Goal: Task Accomplishment & Management: Use online tool/utility

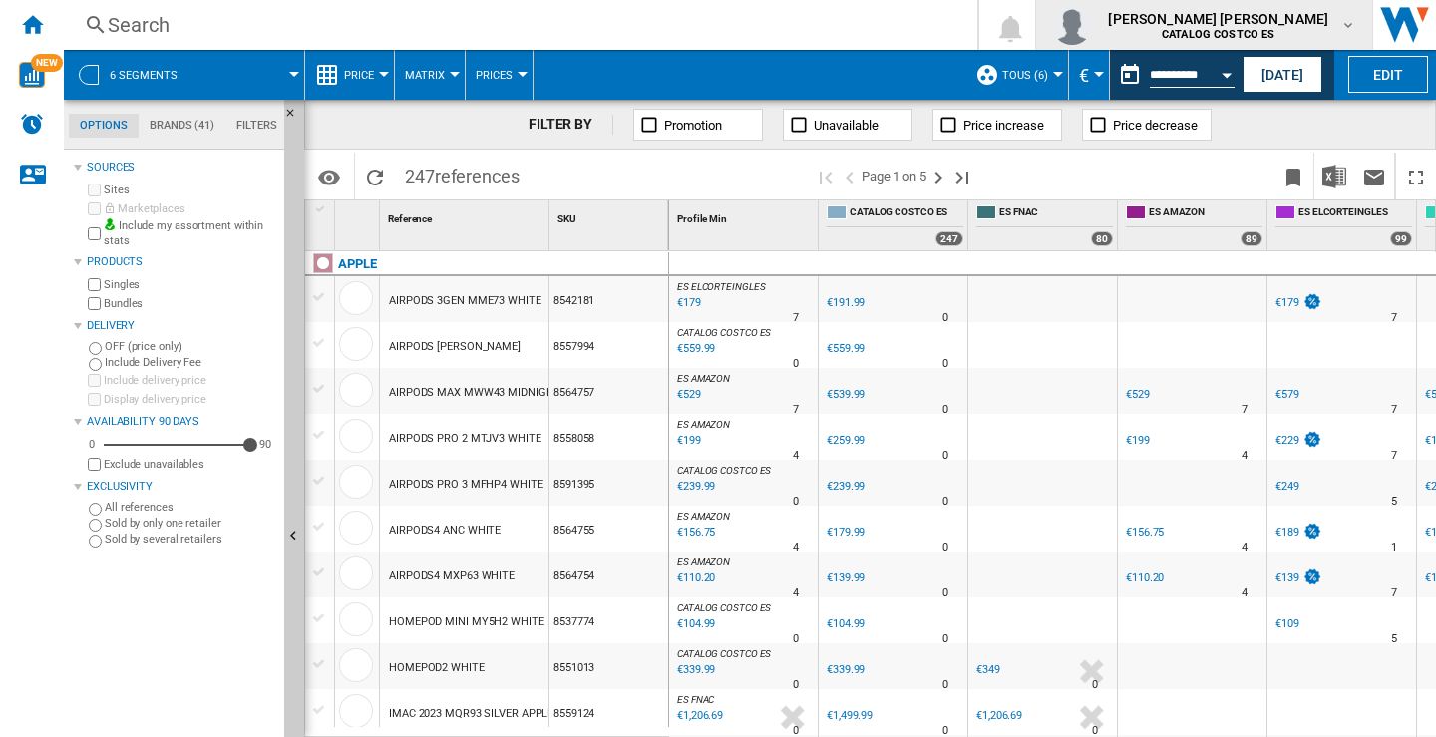
click at [1349, 21] on md-icon "button" at bounding box center [1348, 25] width 16 height 16
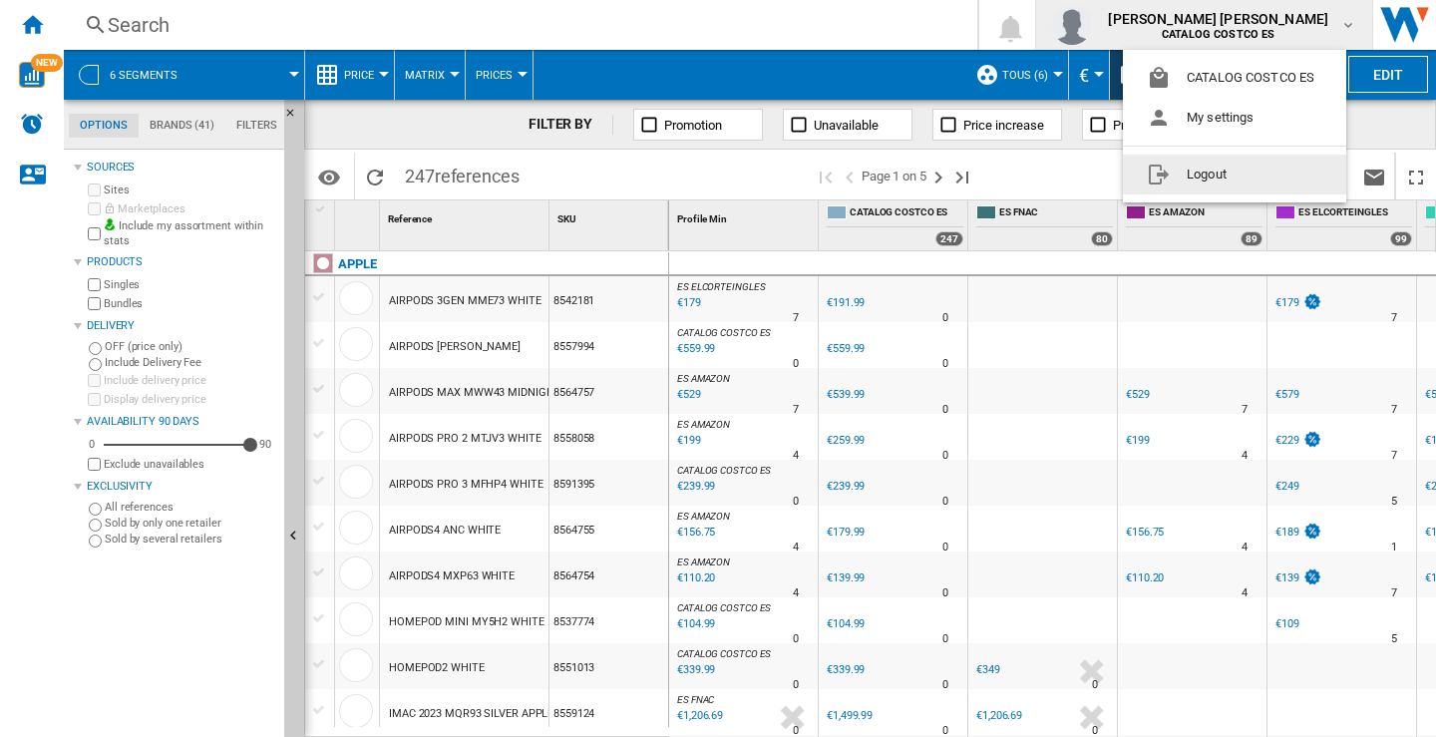
click at [1209, 175] on button "Logout" at bounding box center [1234, 175] width 223 height 40
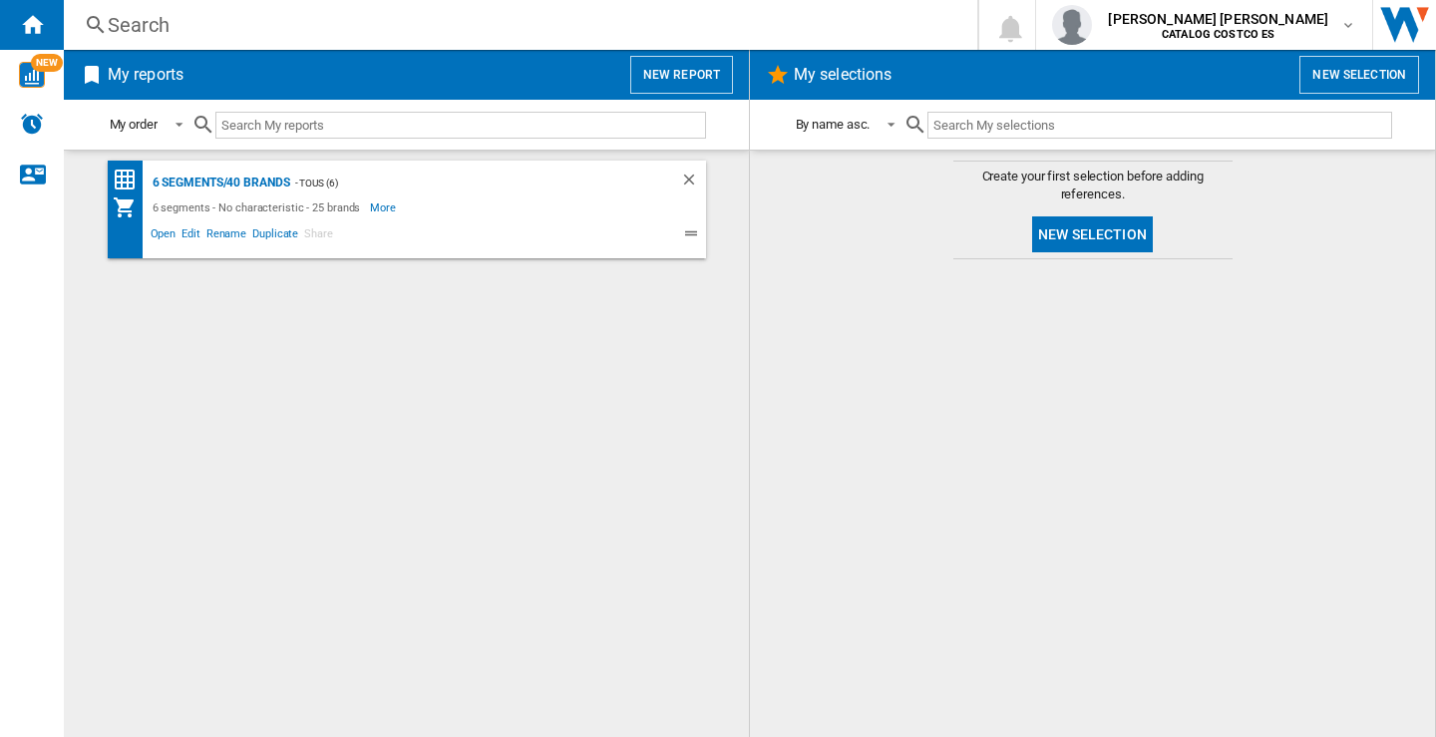
click at [657, 68] on button "New report" at bounding box center [681, 75] width 103 height 38
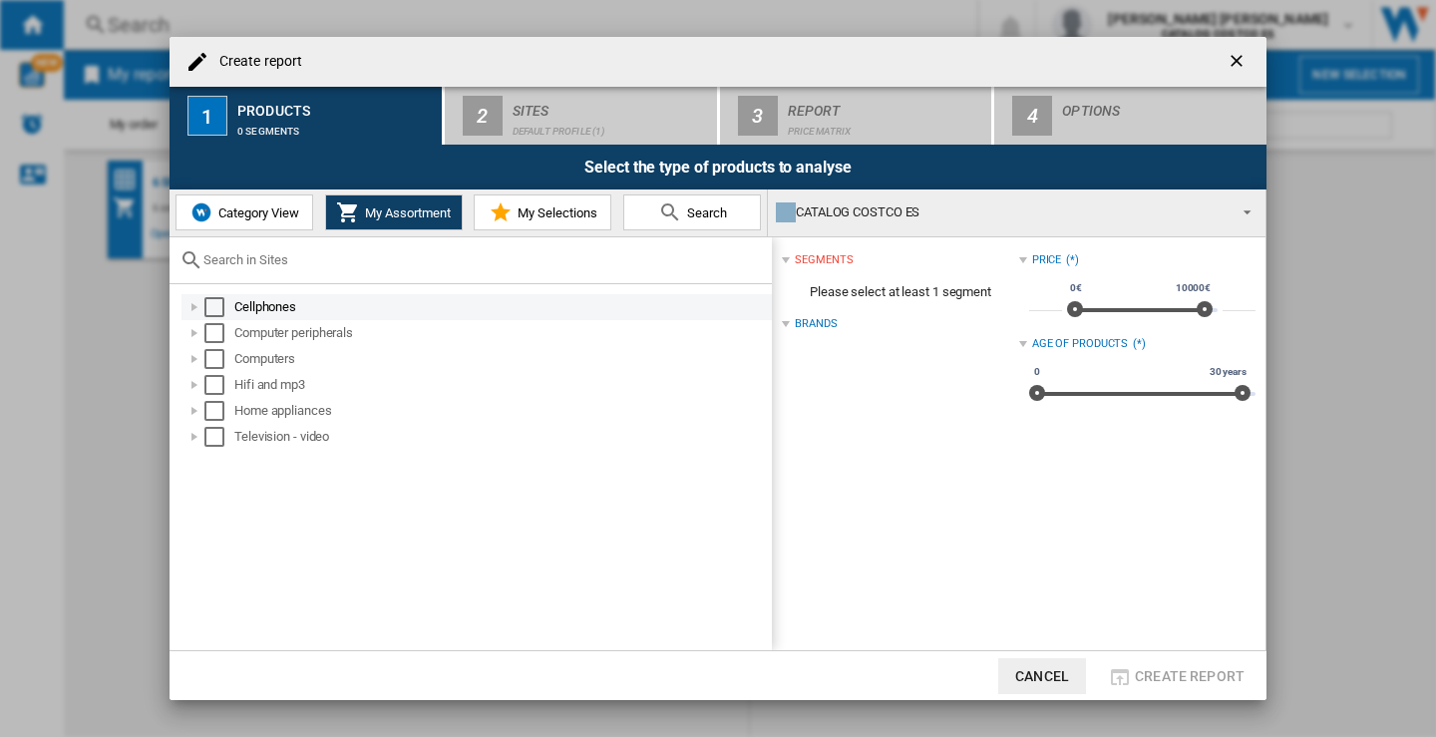
click at [209, 312] on div "Select" at bounding box center [214, 307] width 20 height 20
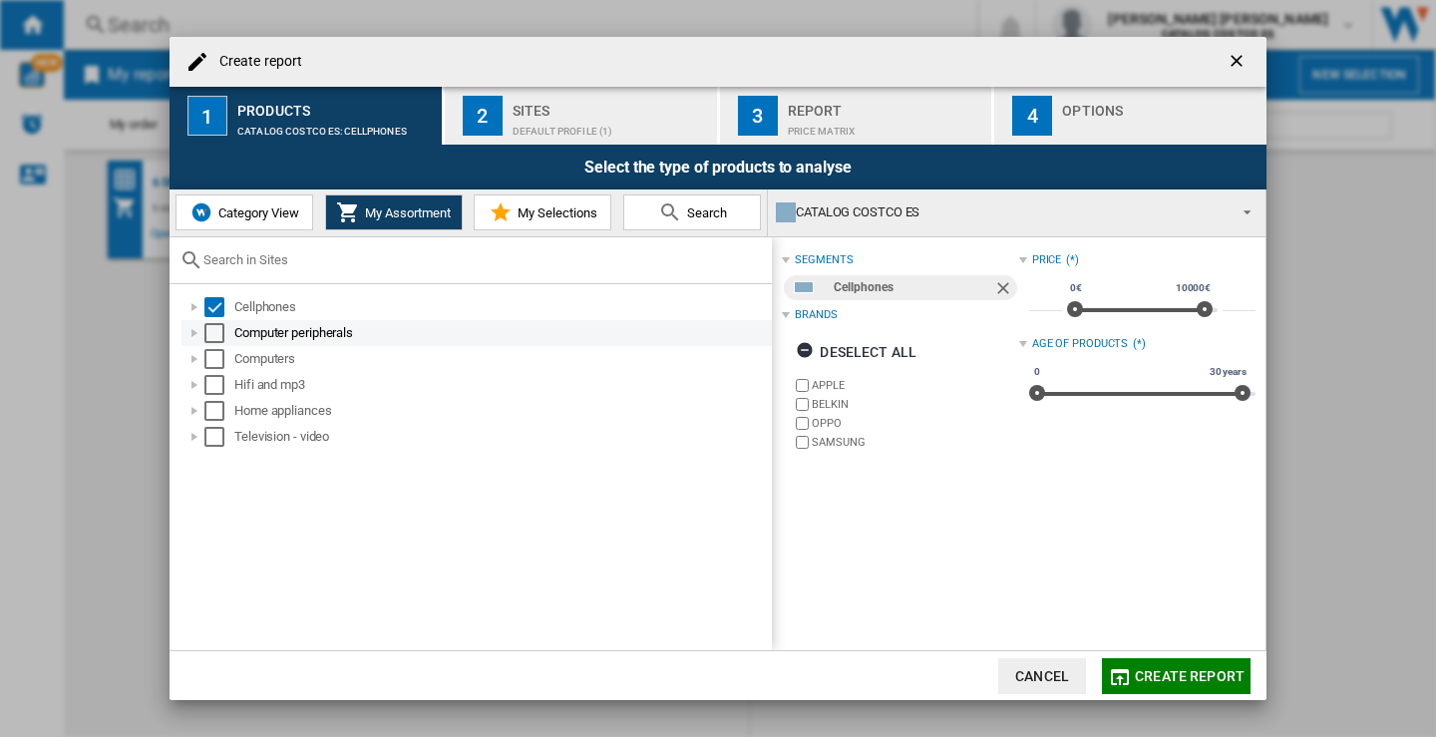
click at [214, 332] on div "Select" at bounding box center [214, 333] width 20 height 20
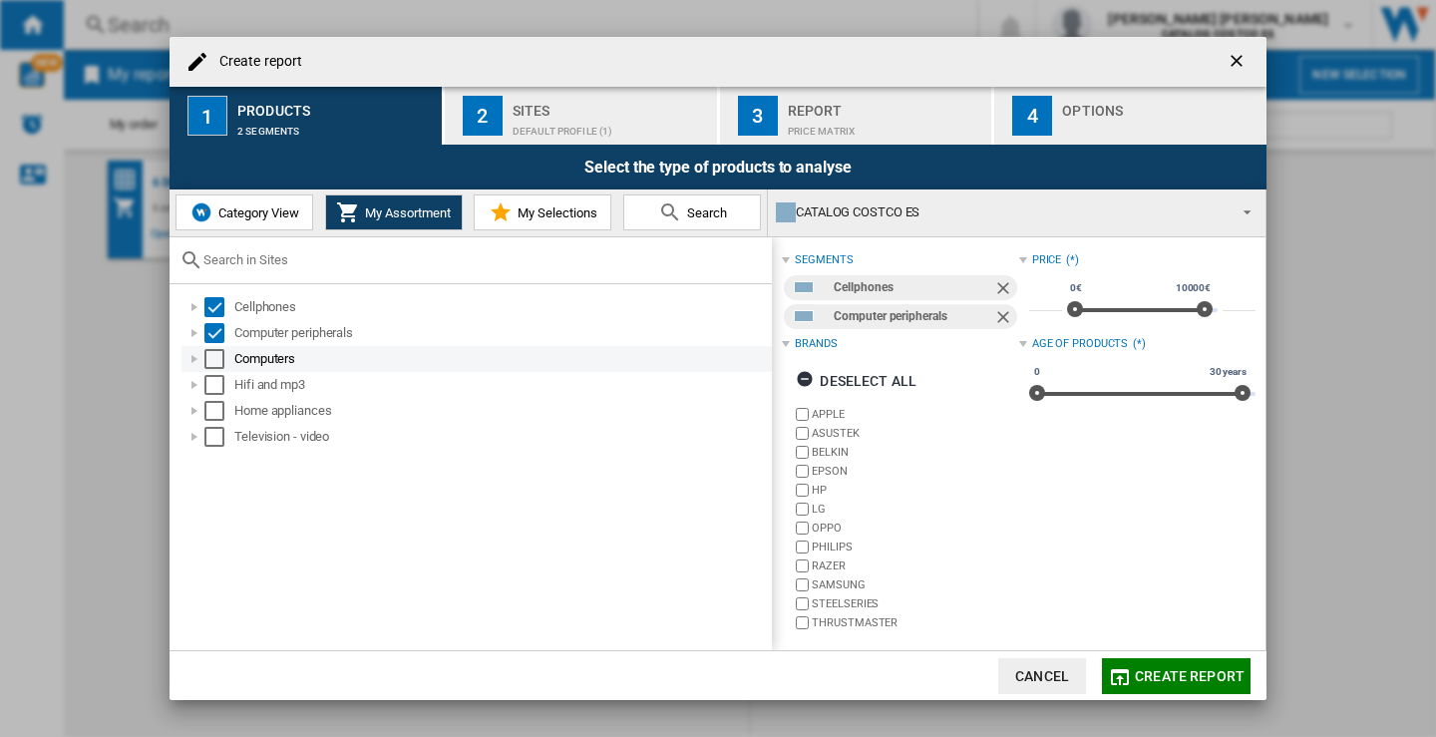
click at [220, 362] on div "Select" at bounding box center [214, 359] width 20 height 20
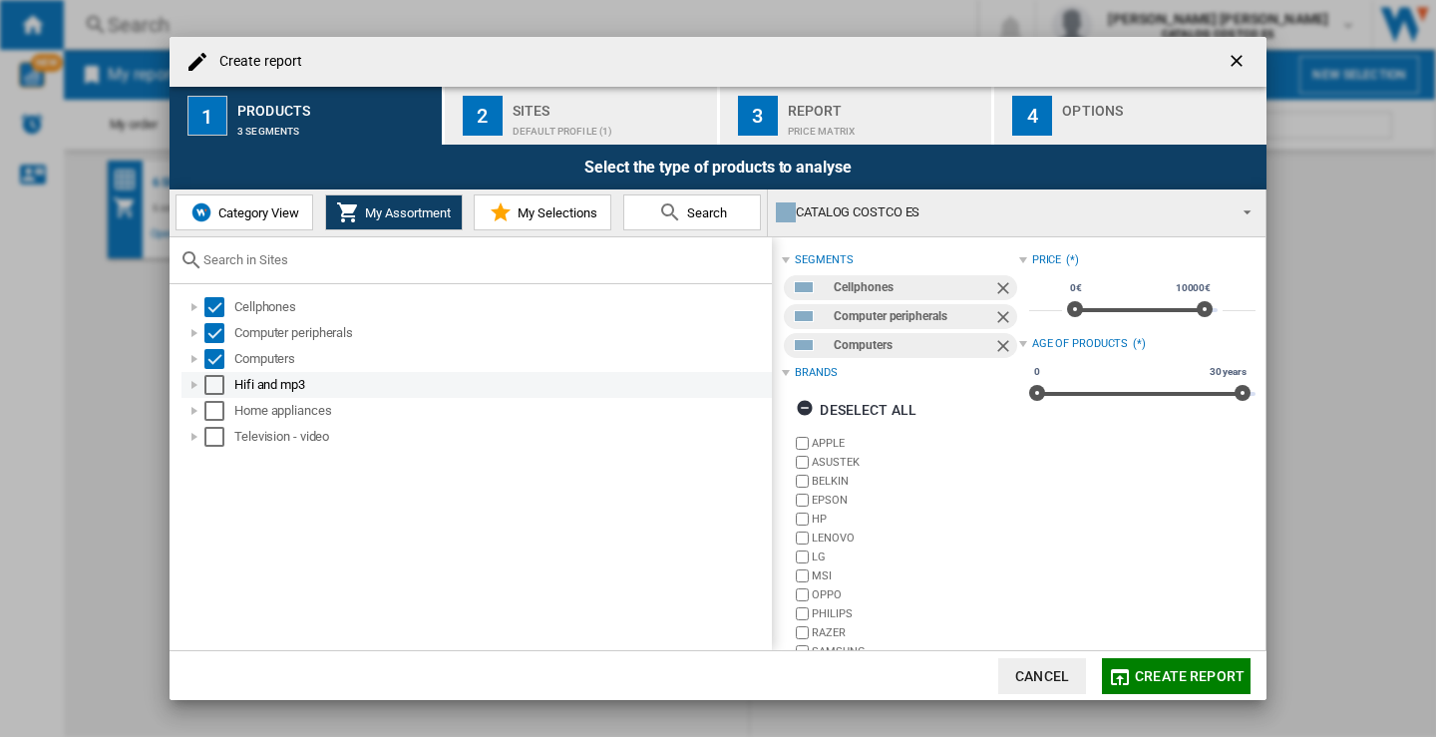
click at [212, 385] on div "Select" at bounding box center [214, 385] width 20 height 20
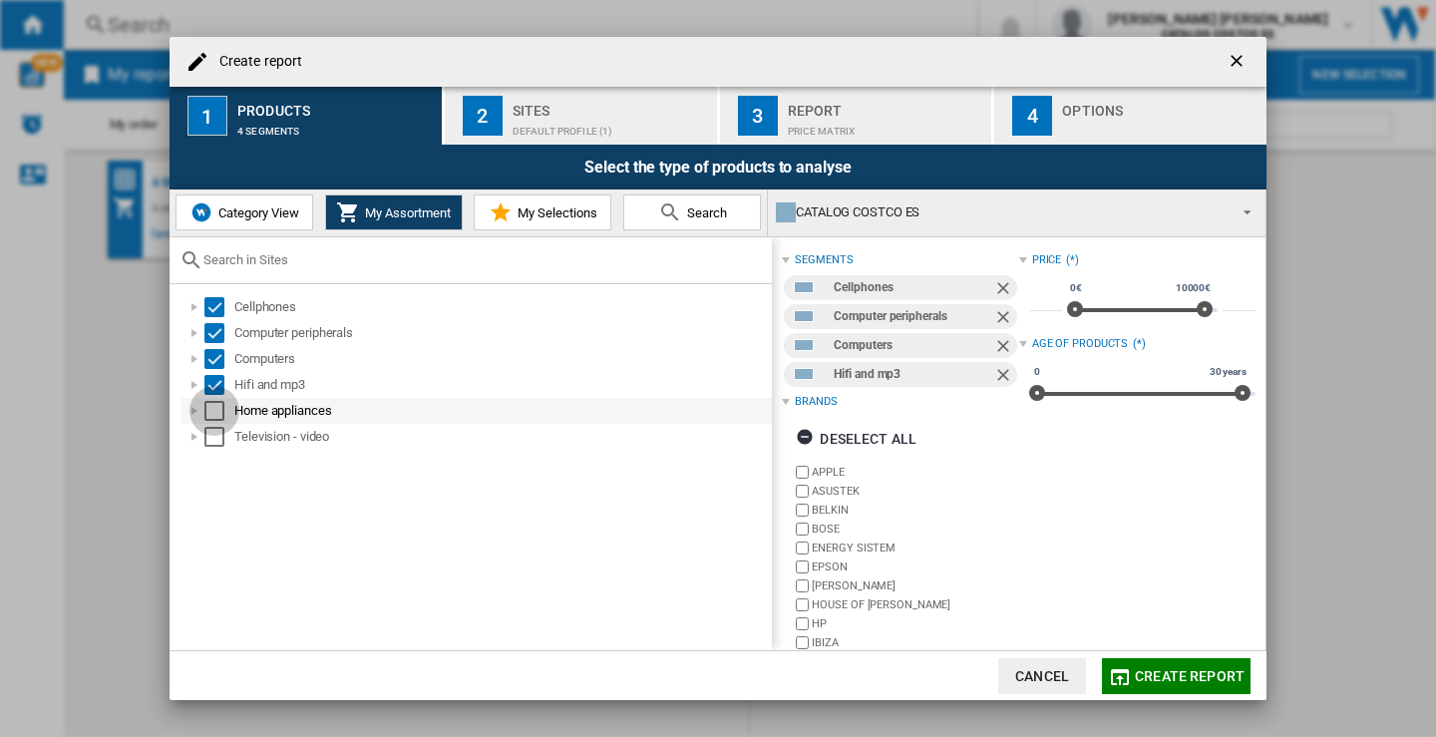
click at [213, 410] on div "Select" at bounding box center [214, 411] width 20 height 20
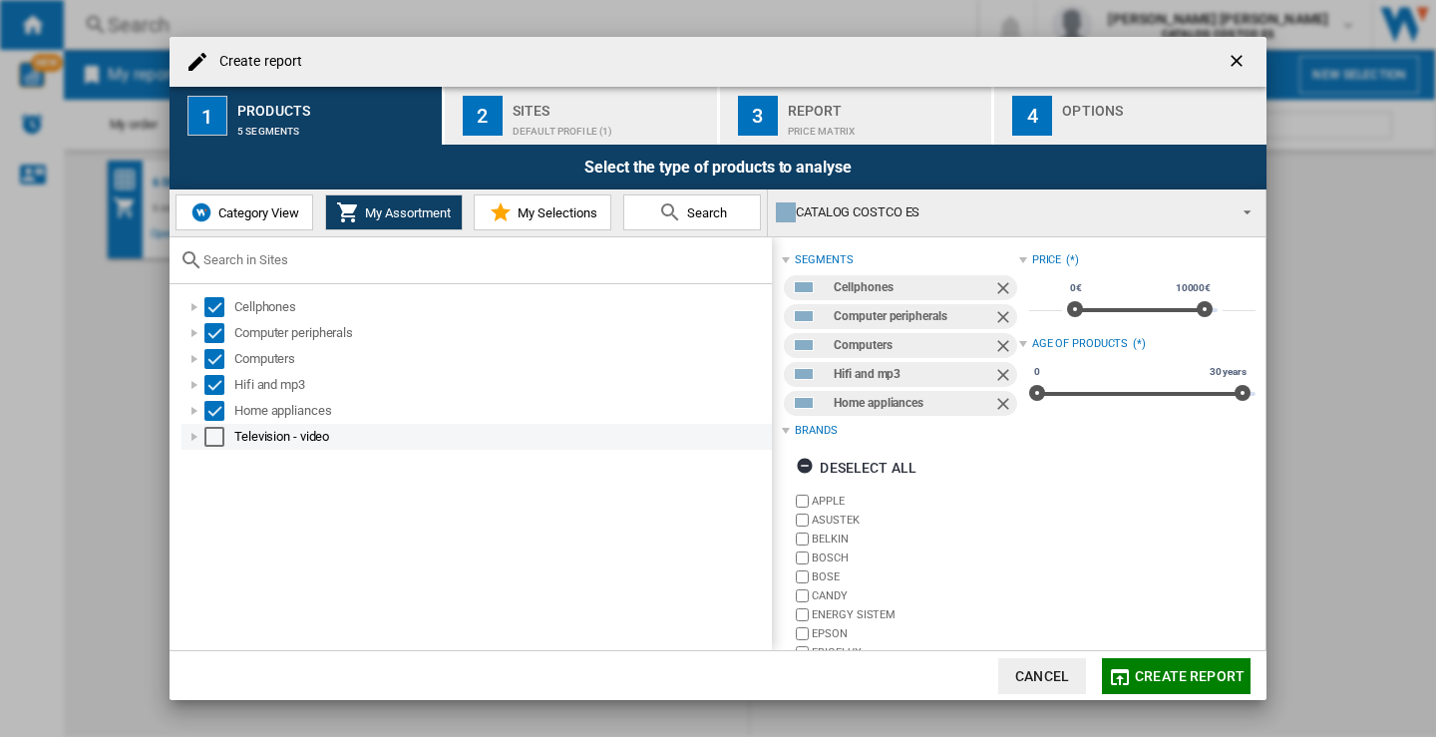
click at [212, 437] on div "Select" at bounding box center [214, 437] width 20 height 20
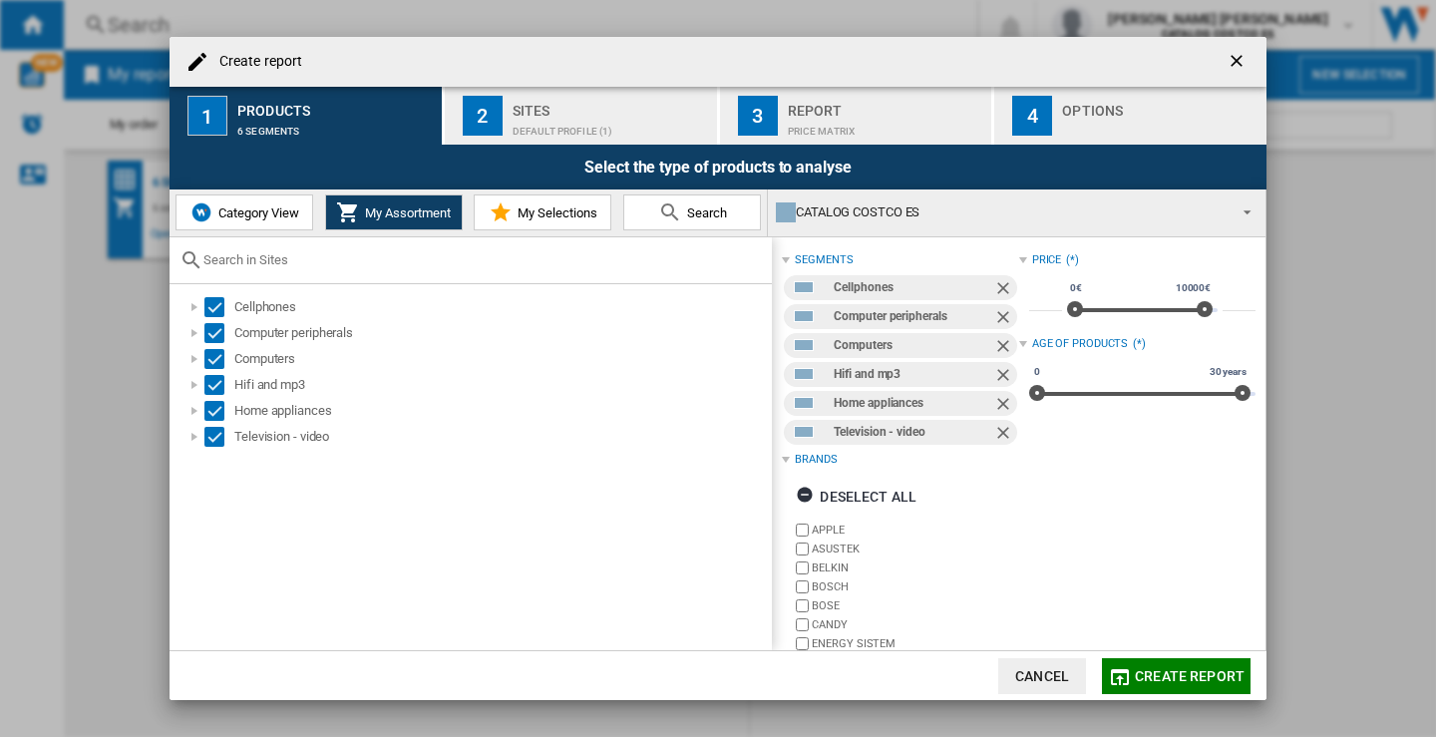
click at [536, 116] on div "Default profile (1)" at bounding box center [611, 126] width 196 height 21
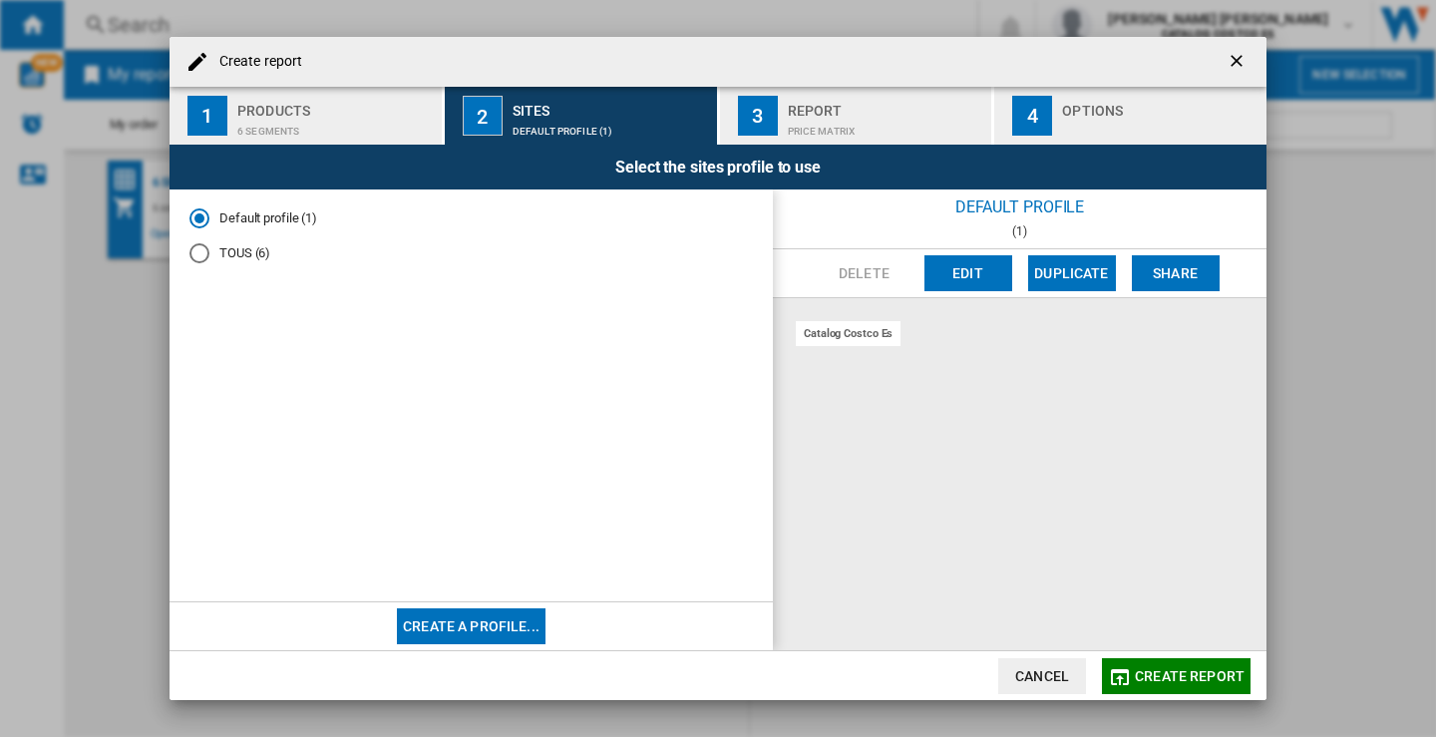
click at [196, 254] on div "TOUS (6)" at bounding box center [199, 253] width 20 height 20
click at [862, 117] on div "Price Matrix" at bounding box center [886, 126] width 196 height 21
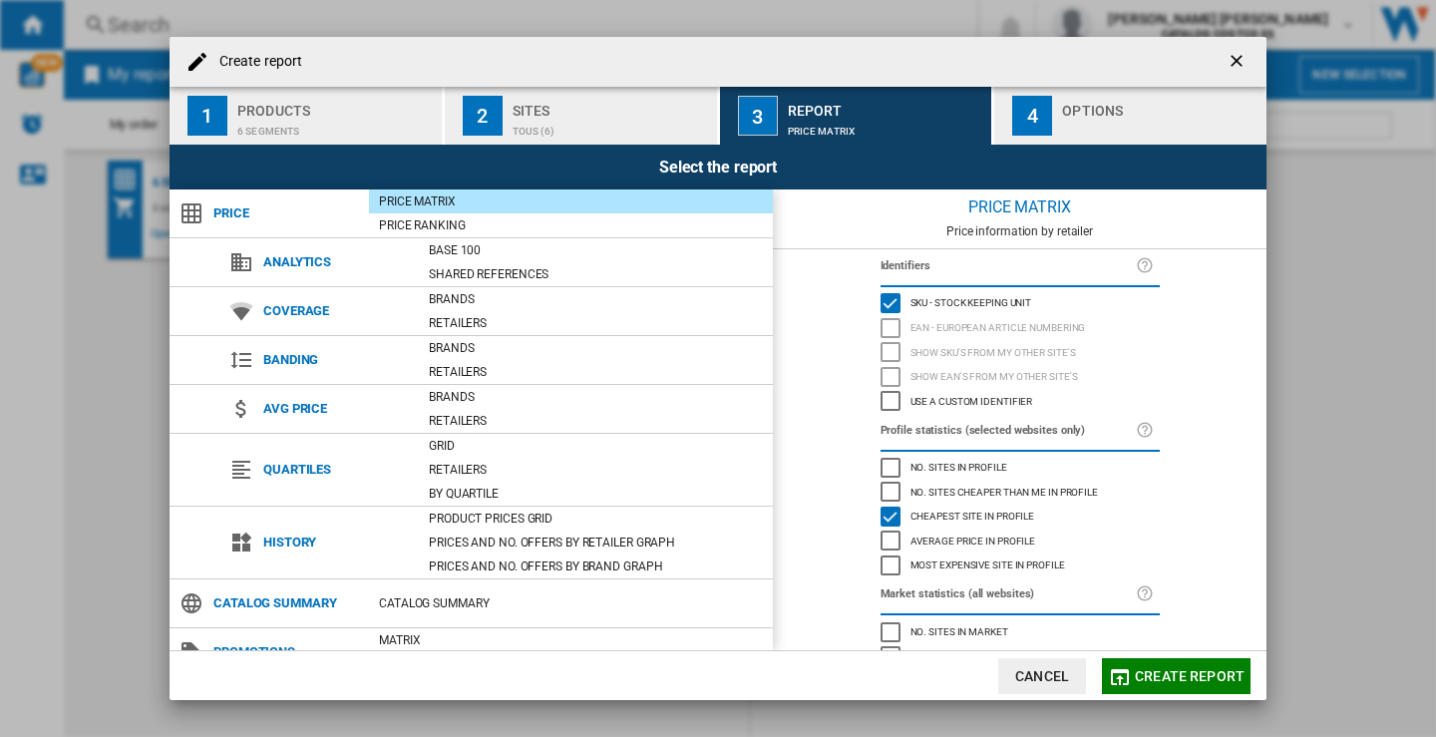
click at [1113, 105] on div "Options" at bounding box center [1160, 105] width 196 height 21
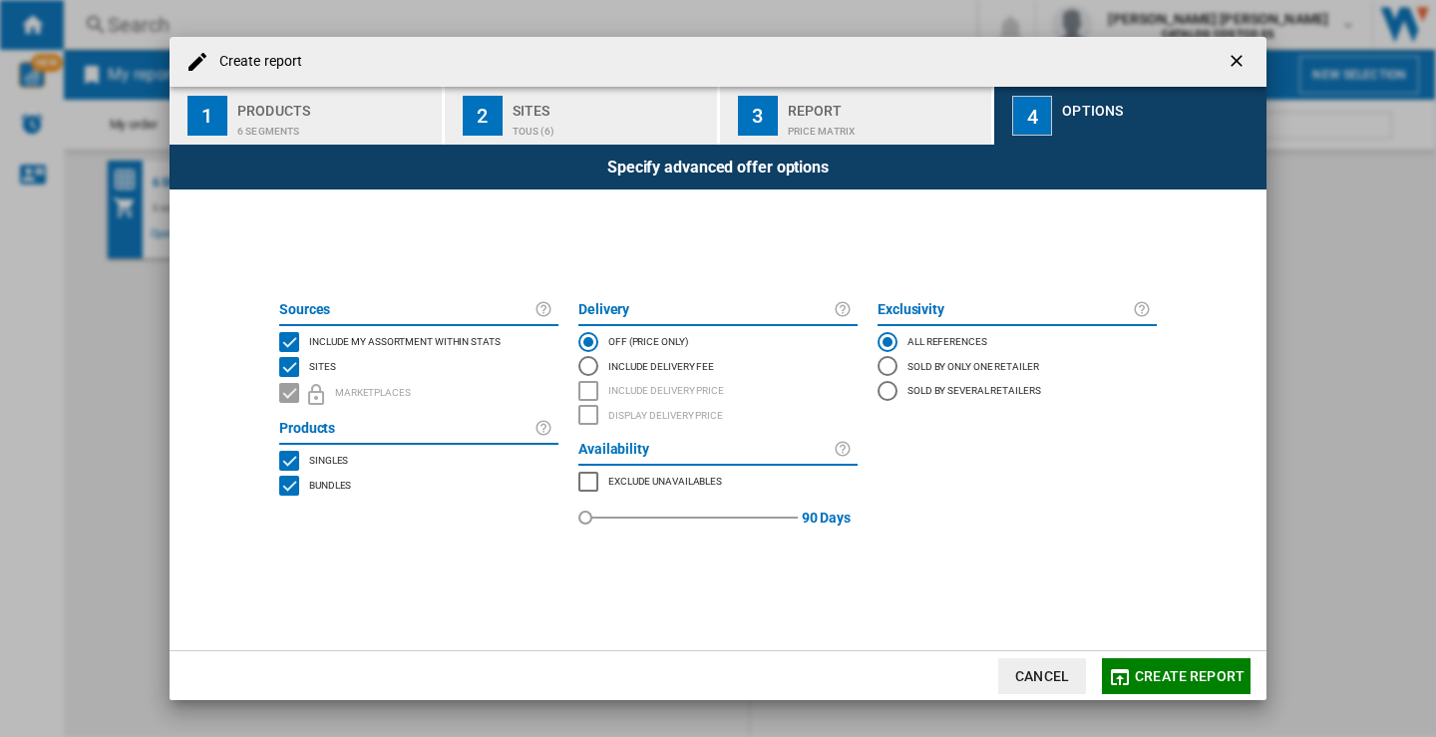
click at [1172, 672] on span "Create report" at bounding box center [1190, 676] width 110 height 16
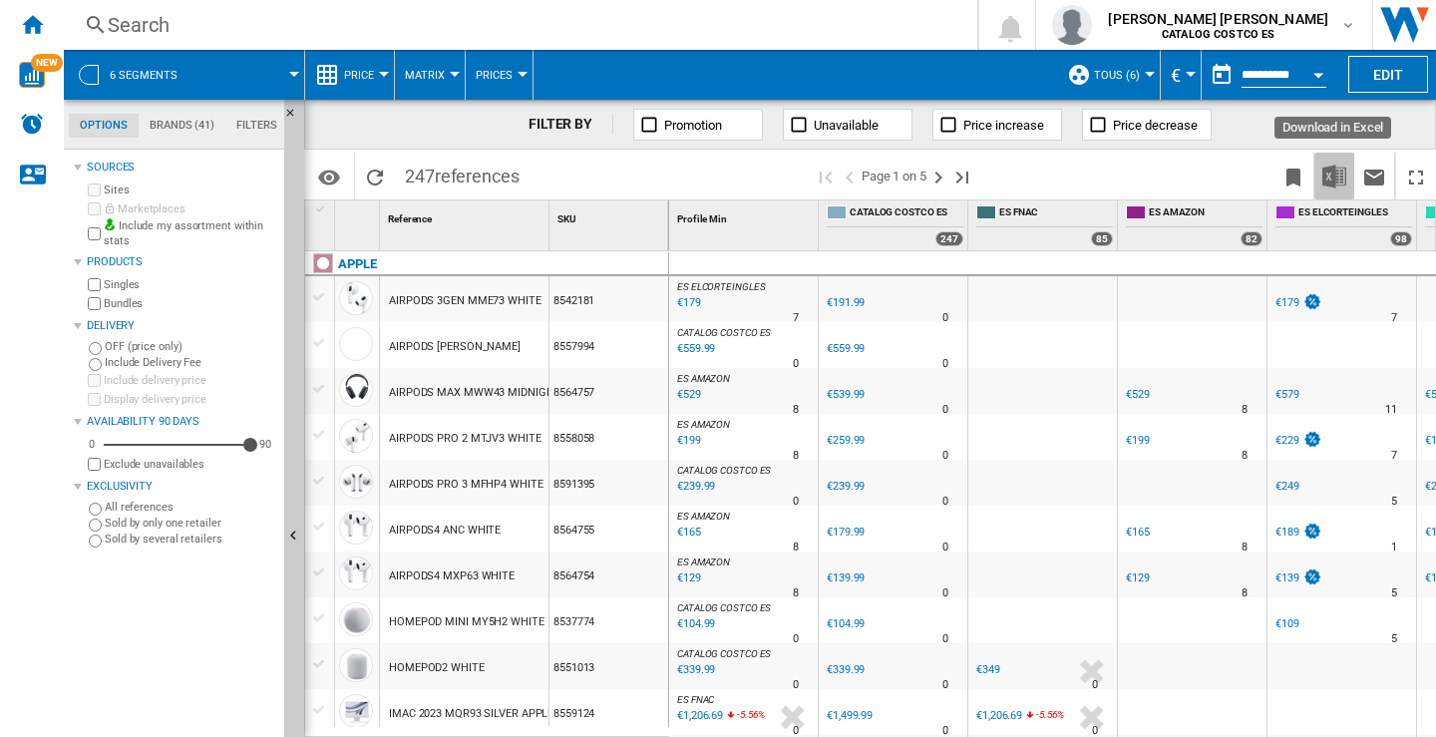
click at [1336, 174] on img "Download in Excel" at bounding box center [1334, 177] width 24 height 24
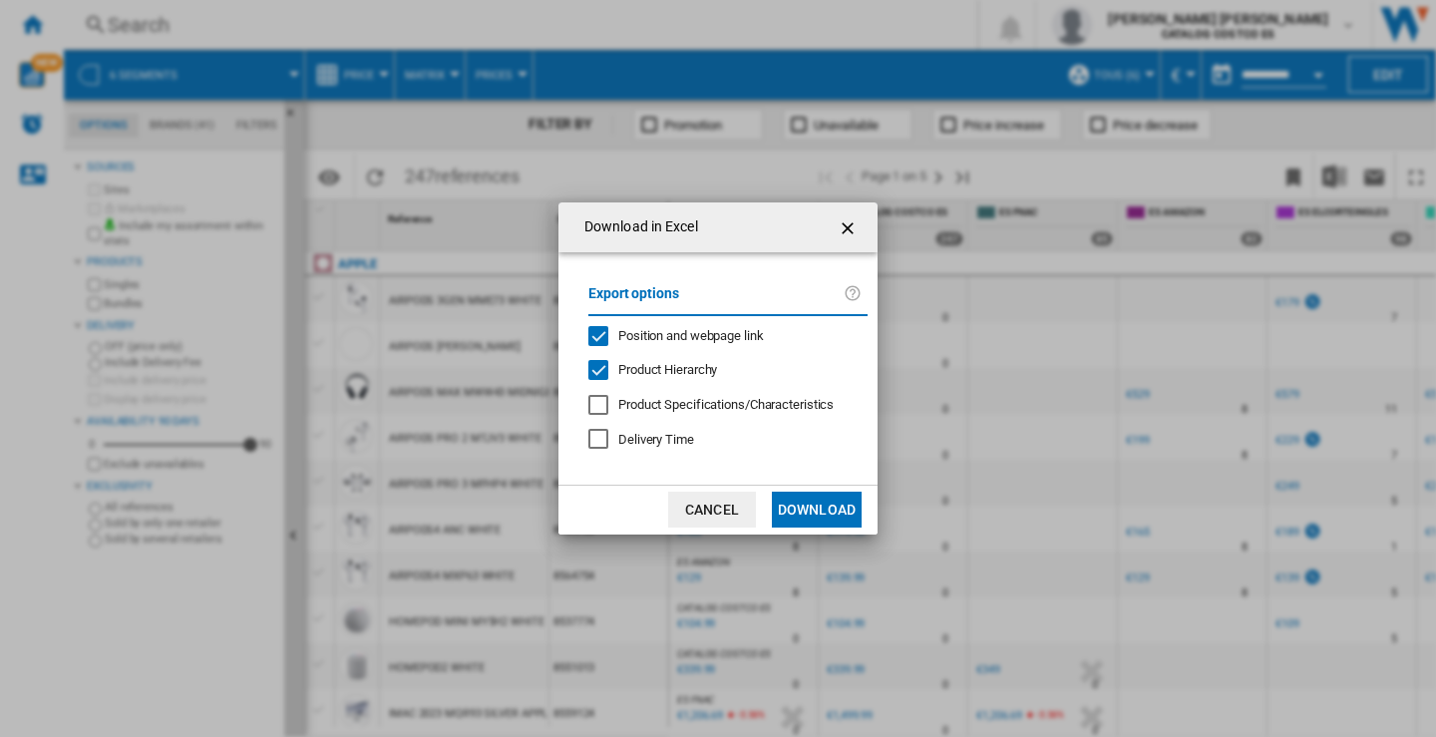
click at [804, 506] on button "Download" at bounding box center [817, 510] width 90 height 36
